Goal: Task Accomplishment & Management: Use online tool/utility

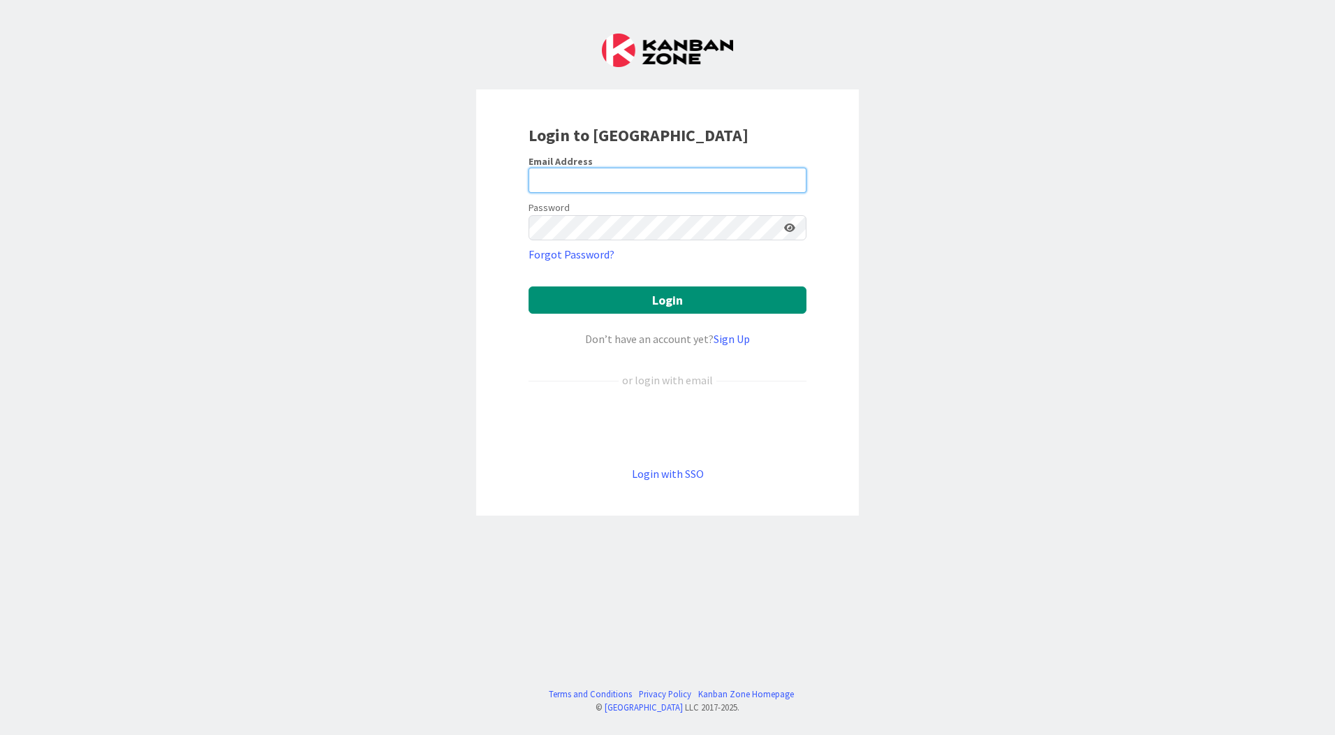
click at [663, 185] on input "email" at bounding box center [668, 180] width 278 height 25
type input "[EMAIL_ADDRESS][PERSON_NAME][DOMAIN_NAME]"
click at [529, 286] on button "Login" at bounding box center [668, 299] width 278 height 27
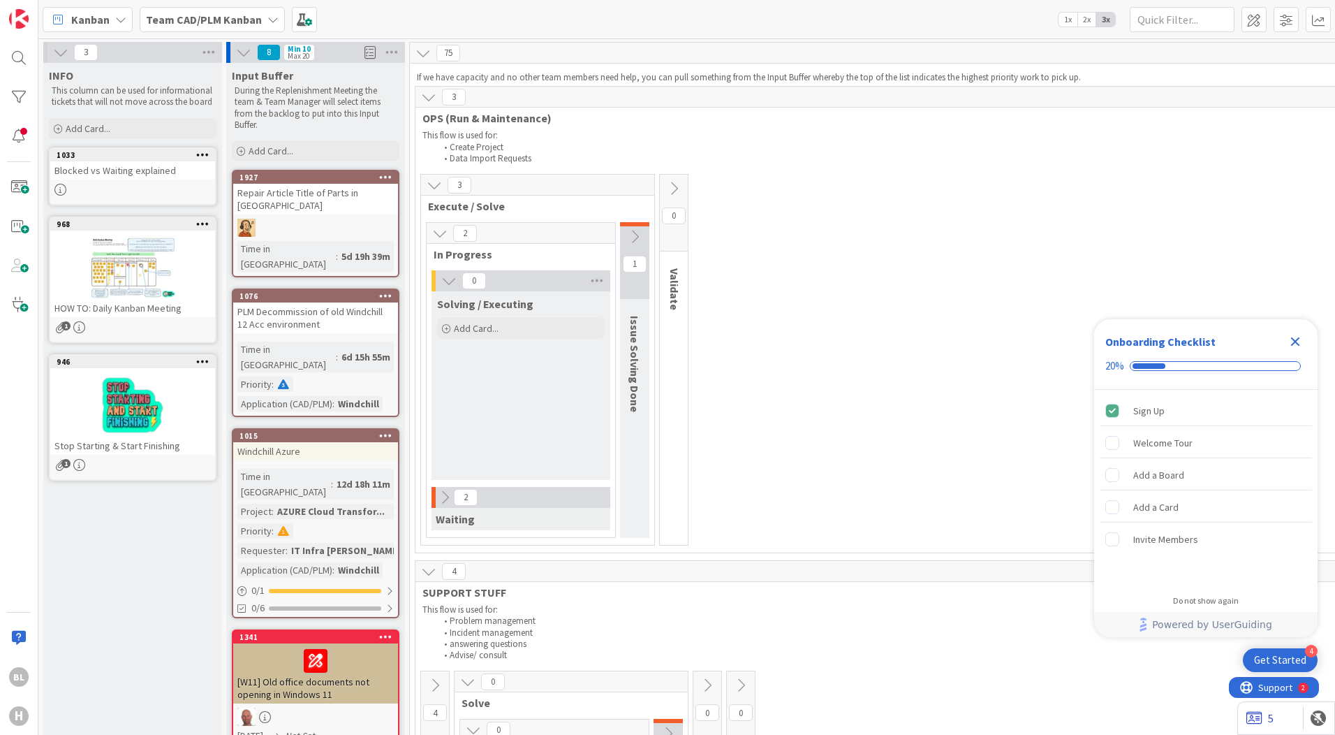
click at [1065, 718] on link "5" at bounding box center [1259, 717] width 27 height 17
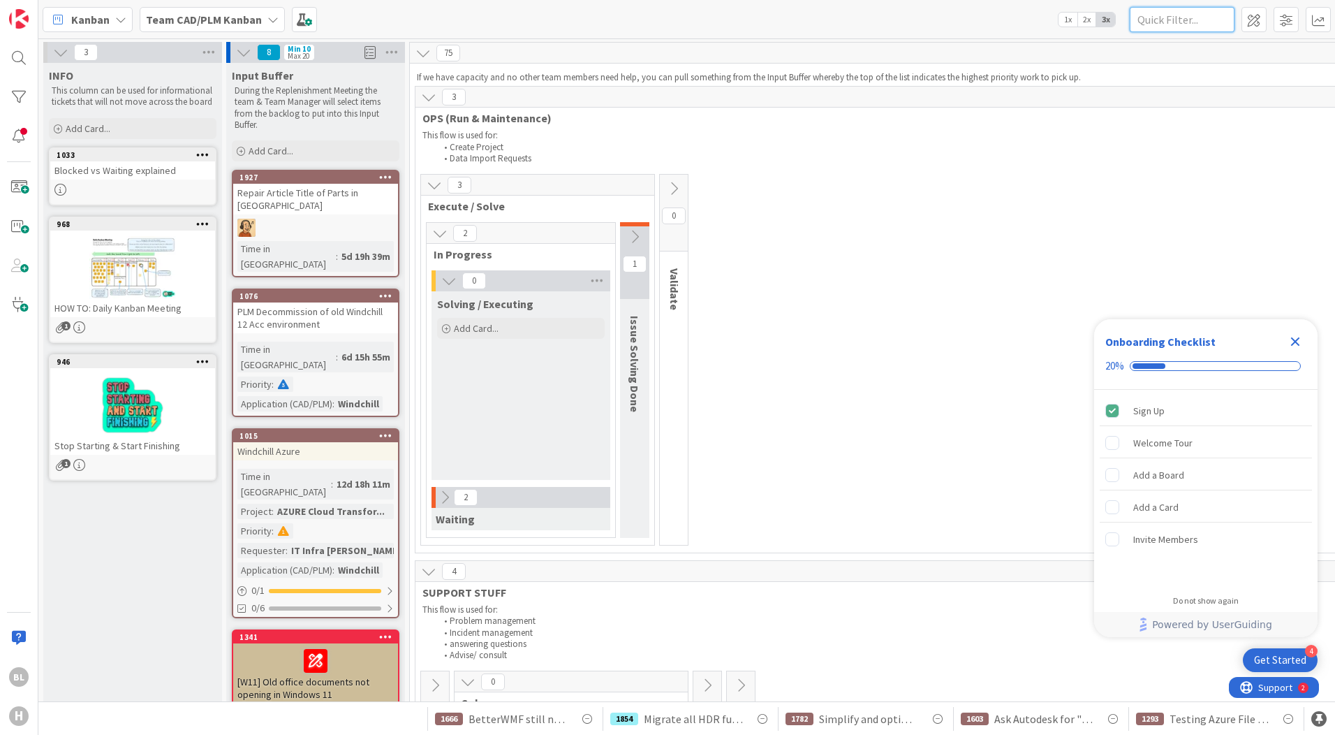
click at [1065, 19] on input "text" at bounding box center [1182, 19] width 105 height 25
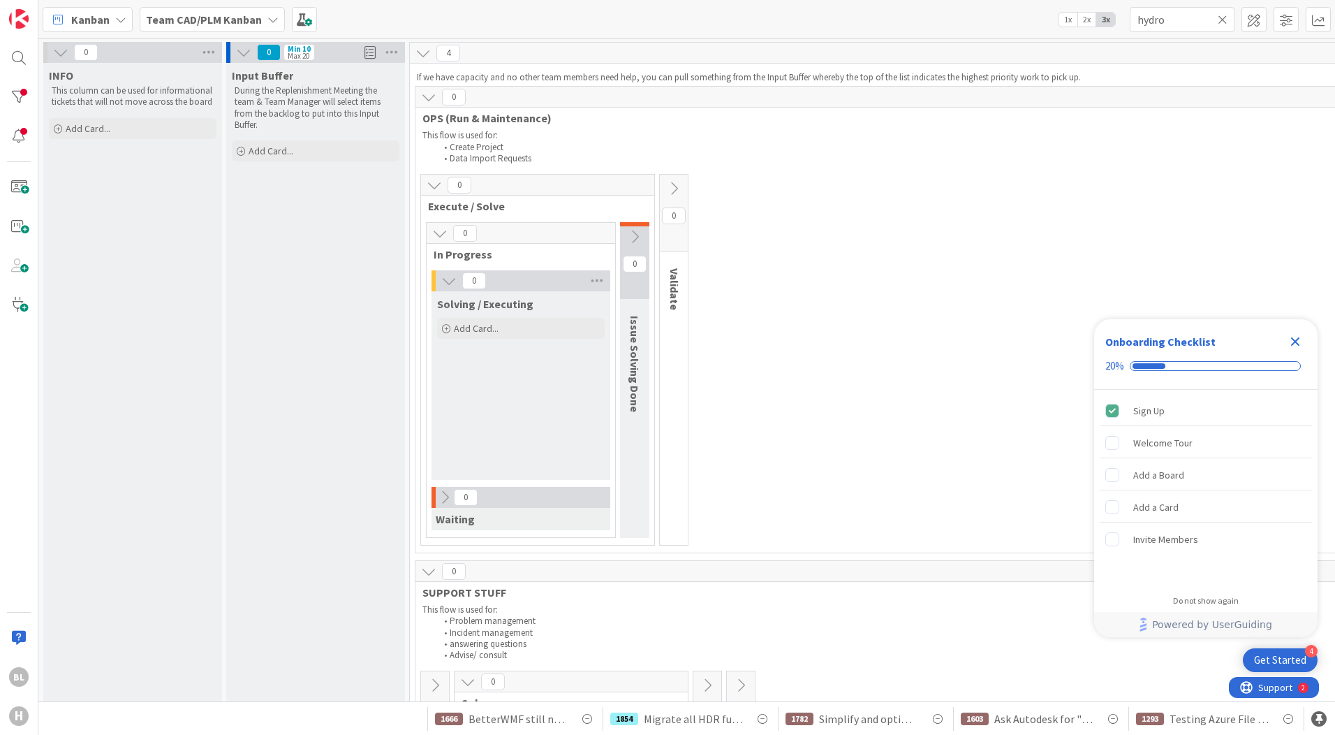
click at [1065, 341] on icon "Close Checklist" at bounding box center [1295, 341] width 9 height 9
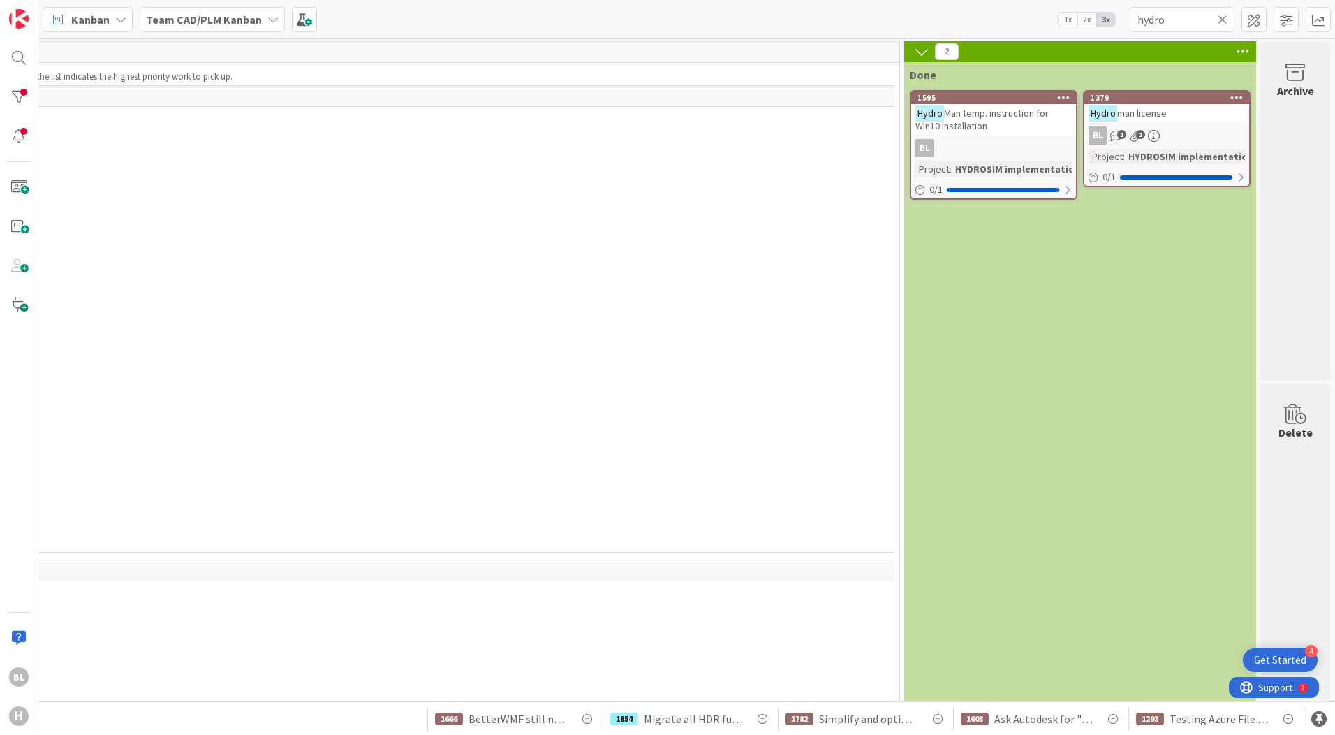
scroll to position [0, 859]
click at [1065, 20] on input "hydro" at bounding box center [1182, 19] width 105 height 25
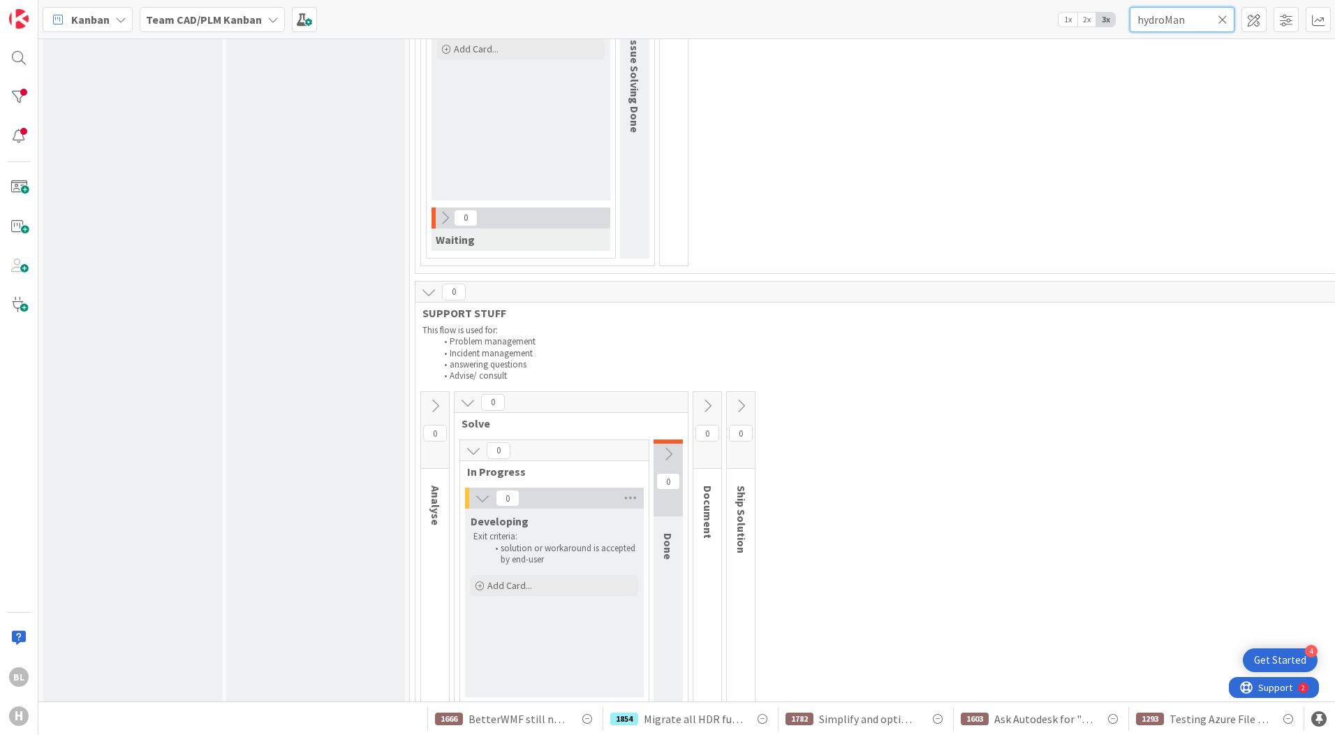
scroll to position [0, 0]
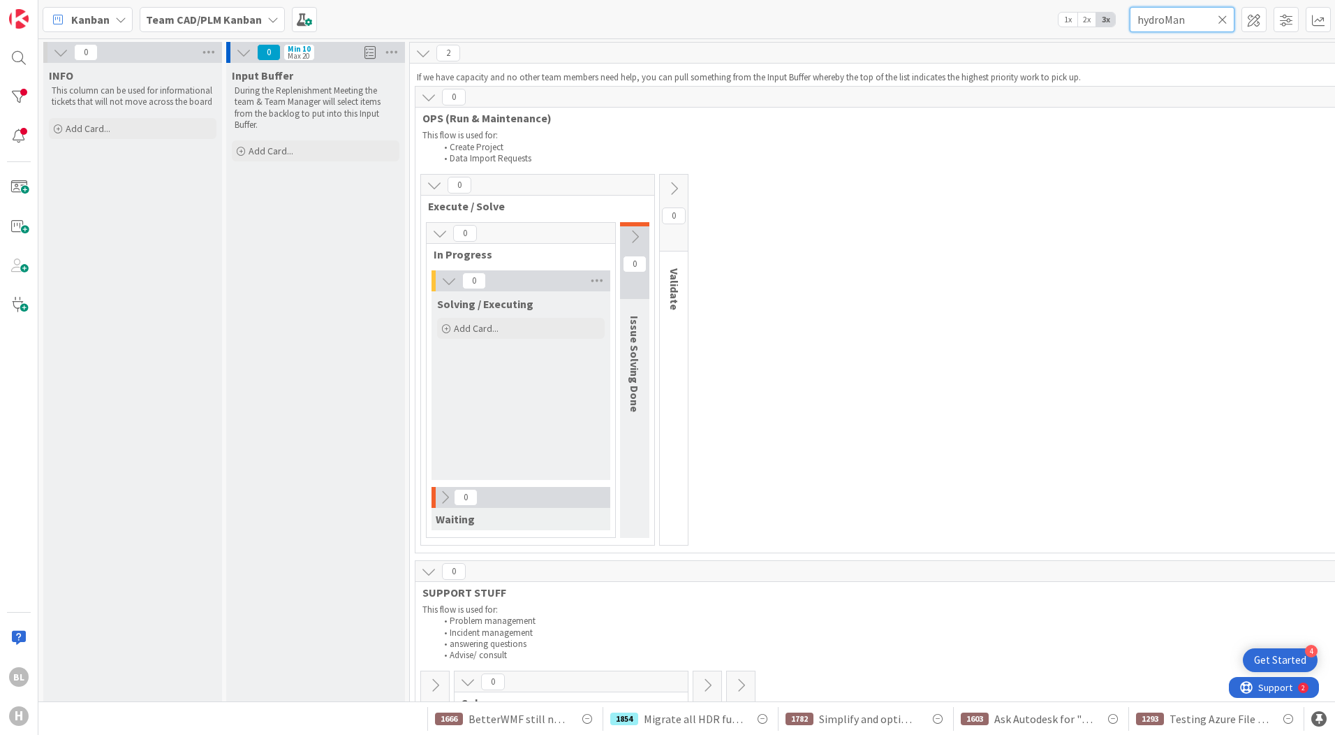
drag, startPoint x: 1169, startPoint y: 19, endPoint x: 1240, endPoint y: 19, distance: 71.2
click at [1065, 19] on div "Kanban Team CAD/PLM Kanban 1x 2x 3x hydroMan" at bounding box center [686, 19] width 1297 height 38
type input "hydrosym"
